Goal: Information Seeking & Learning: Check status

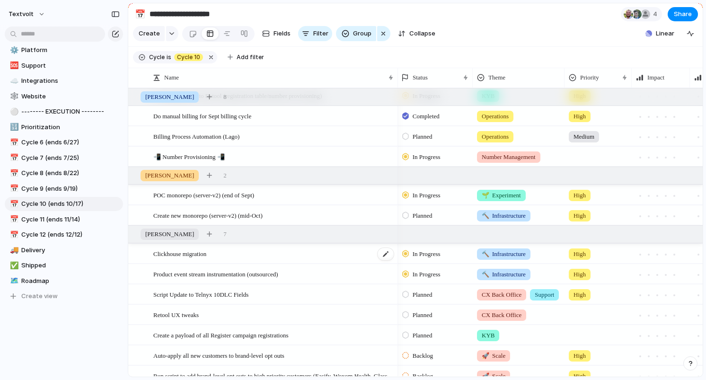
scroll to position [186, 0]
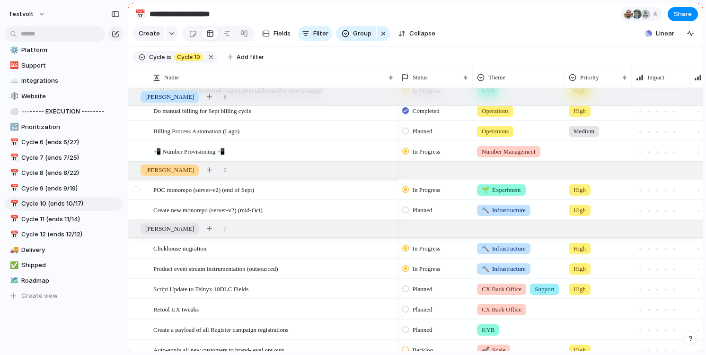
click at [136, 191] on div at bounding box center [135, 189] width 7 height 7
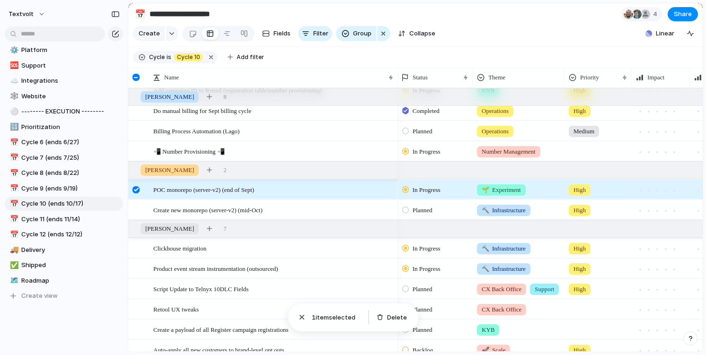
click at [136, 191] on div at bounding box center [135, 189] width 7 height 7
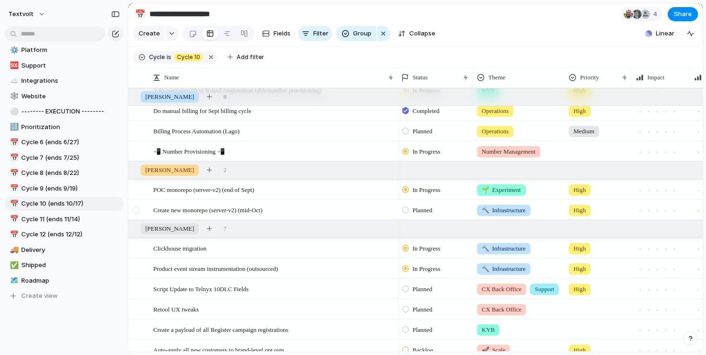
click at [137, 210] on div at bounding box center [135, 210] width 7 height 7
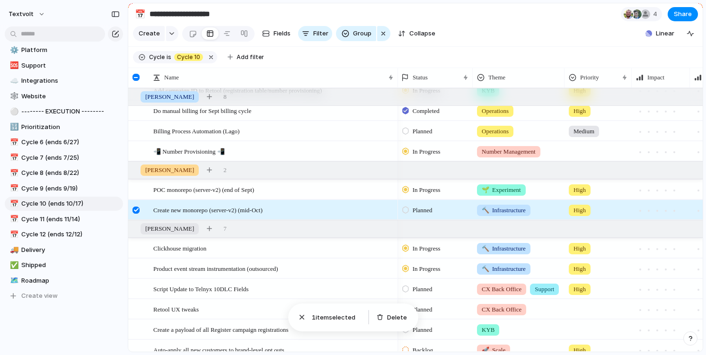
click at [138, 208] on div at bounding box center [135, 210] width 7 height 7
